Goal: Task Accomplishment & Management: Manage account settings

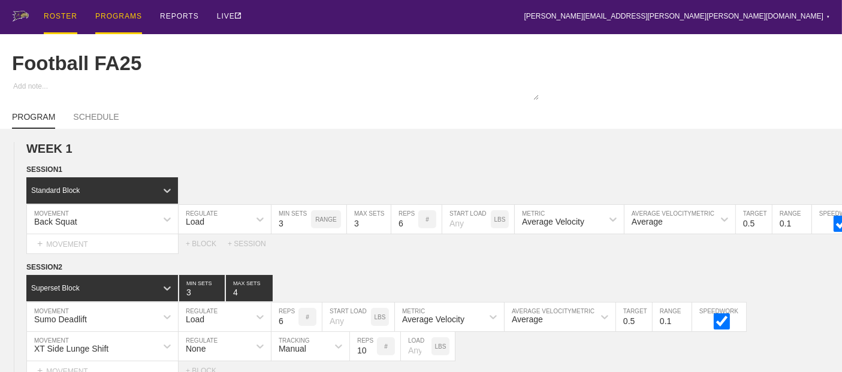
click at [58, 16] on div "ROSTER" at bounding box center [61, 17] width 34 height 34
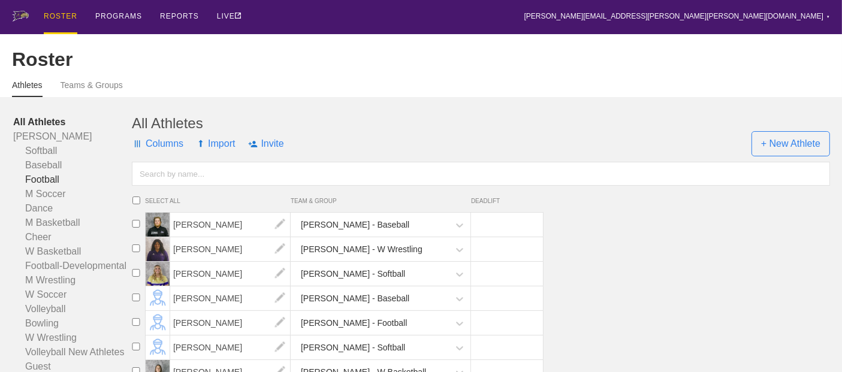
click at [44, 187] on link "Football" at bounding box center [72, 180] width 119 height 14
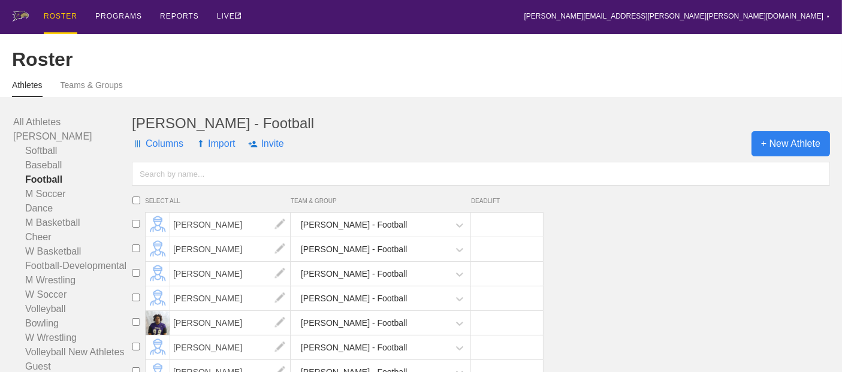
click at [802, 155] on span "+ New Athlete" at bounding box center [790, 143] width 78 height 25
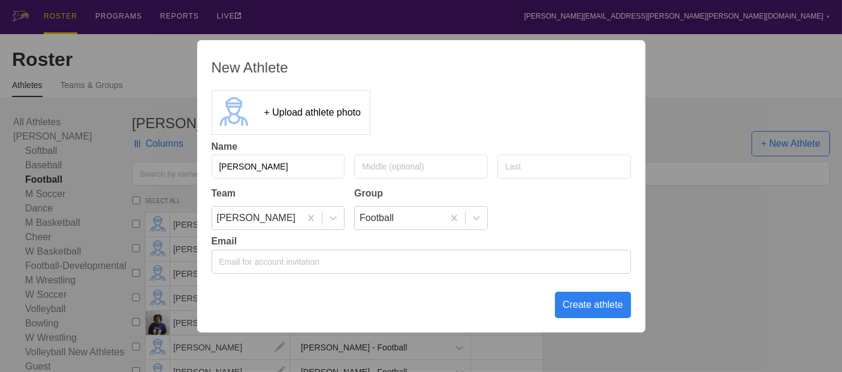
type input "[PERSON_NAME]"
click at [582, 312] on div "Create athlete" at bounding box center [593, 305] width 76 height 26
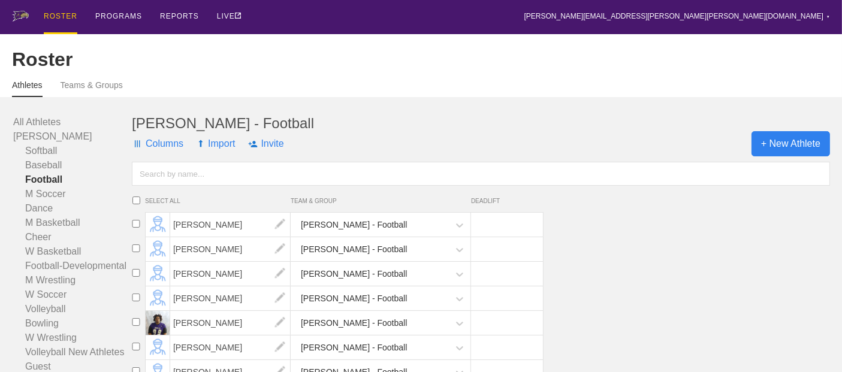
click at [798, 150] on span "+ New Athlete" at bounding box center [790, 143] width 78 height 25
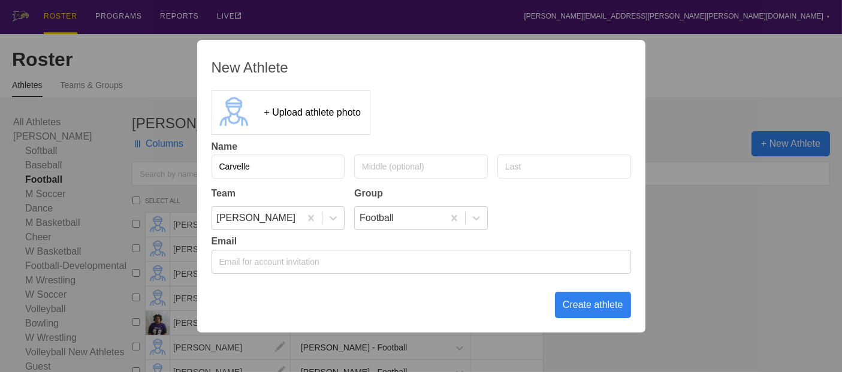
type input "Carvelle"
type input "Keely"
click at [599, 305] on div "Create athlete" at bounding box center [593, 305] width 76 height 26
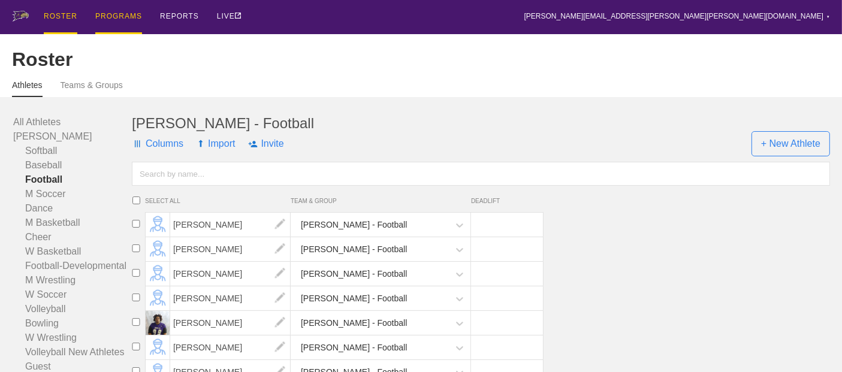
click at [107, 14] on div "PROGRAMS" at bounding box center [118, 17] width 47 height 34
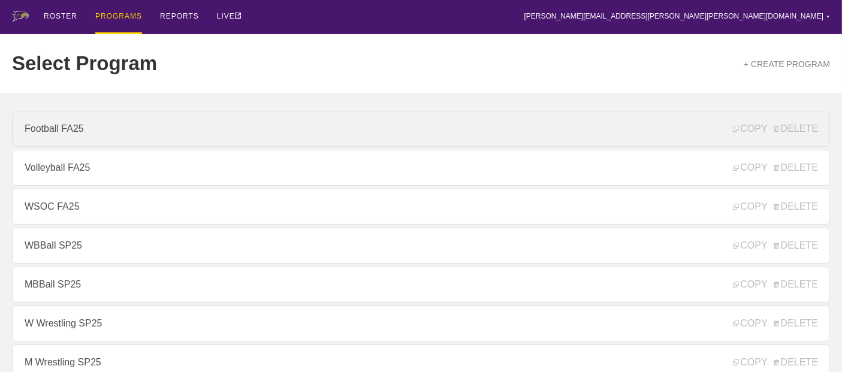
click at [76, 131] on link "Football FA25" at bounding box center [421, 129] width 818 height 36
type textarea "x"
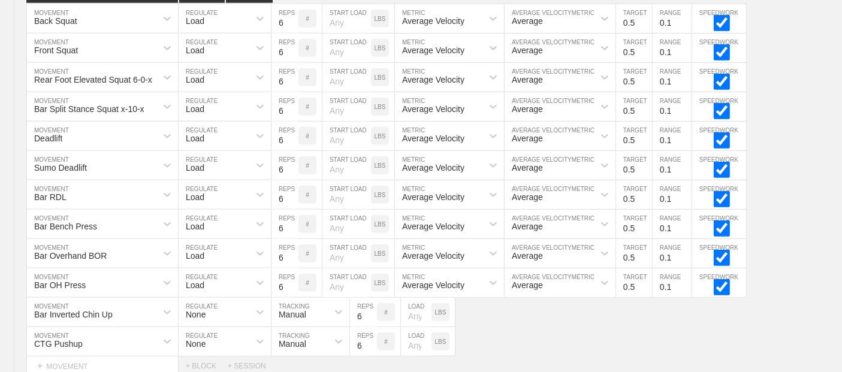
scroll to position [1367, 0]
